Goal: Task Accomplishment & Management: Manage account settings

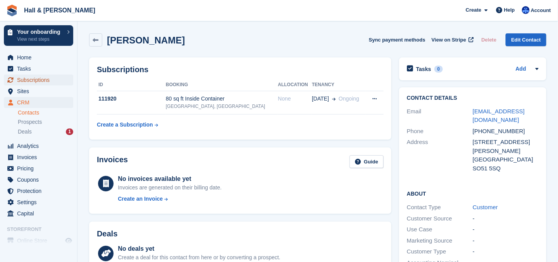
click at [23, 81] on span "Subscriptions" at bounding box center [40, 79] width 47 height 11
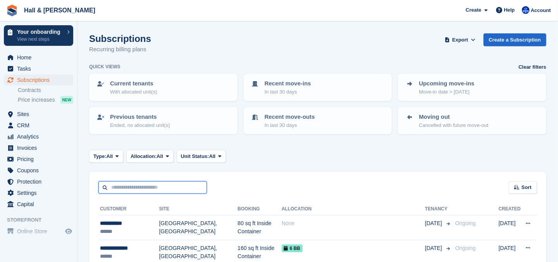
click at [107, 189] on input "text" at bounding box center [152, 187] width 109 height 13
type input "*"
type input "**********"
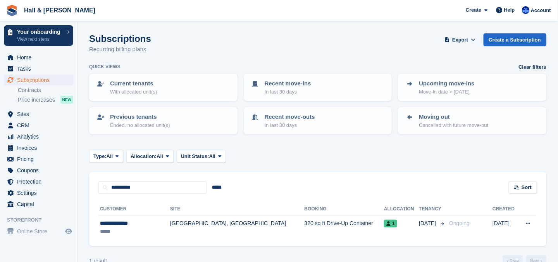
scroll to position [16, 0]
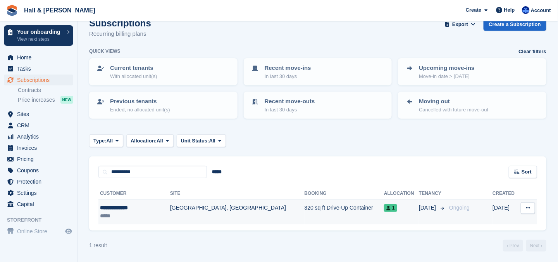
click at [128, 208] on div "**********" at bounding box center [130, 208] width 60 height 8
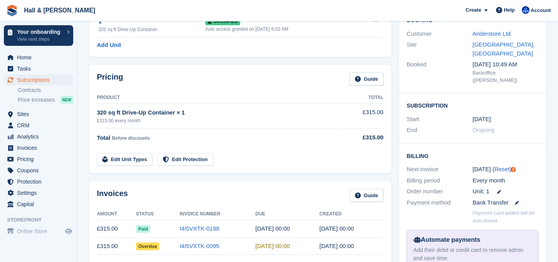
scroll to position [116, 0]
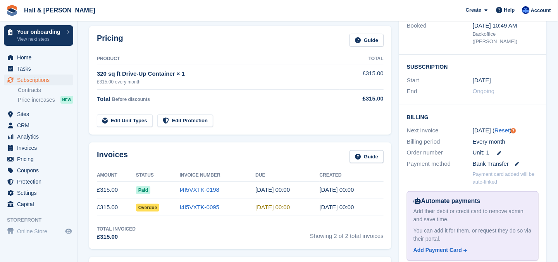
click at [148, 187] on span "Paid" at bounding box center [143, 190] width 14 height 8
click at [148, 191] on span "Paid" at bounding box center [143, 190] width 14 height 8
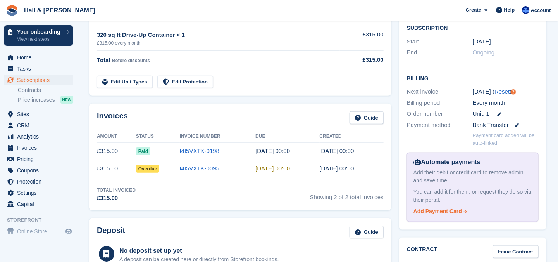
click at [433, 207] on div "Add Payment Card" at bounding box center [438, 211] width 48 height 8
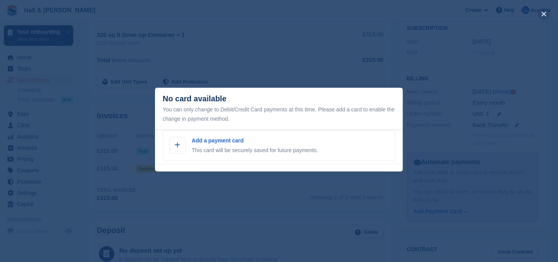
click at [544, 13] on button "close" at bounding box center [544, 14] width 12 height 12
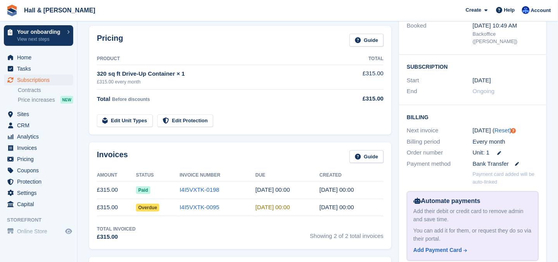
scroll to position [194, 0]
